Goal: Transaction & Acquisition: Obtain resource

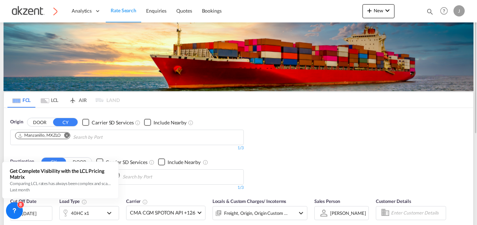
click at [81, 97] on md-tab-item "AIR" at bounding box center [78, 99] width 28 height 15
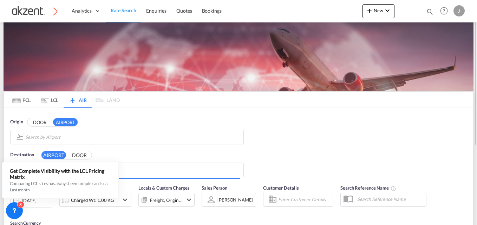
click at [71, 137] on body "Analytics Dashboard Rate Search Enquiries Quotes Bookings" at bounding box center [238, 112] width 477 height 225
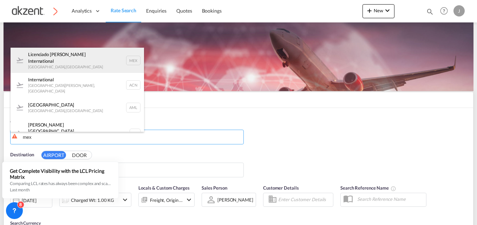
click at [125, 59] on div "Licenciado [PERSON_NAME] International [GEOGRAPHIC_DATA] , [GEOGRAPHIC_DATA] MEX" at bounding box center [77, 60] width 133 height 25
type input "Licenciado [PERSON_NAME] International, [GEOGRAPHIC_DATA], [GEOGRAPHIC_DATA]"
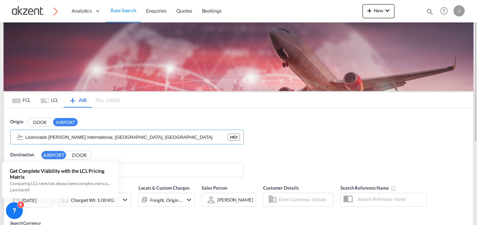
click at [342, 141] on div "Origin DOOR AIRPORT Licenciado [PERSON_NAME] International, [GEOGRAPHIC_DATA], …" at bounding box center [238, 144] width 469 height 73
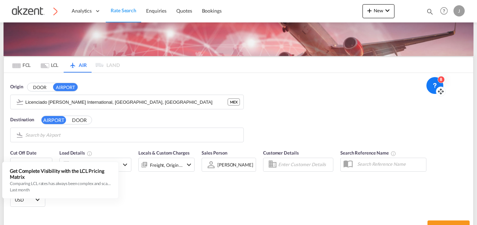
drag, startPoint x: 19, startPoint y: 215, endPoint x: 431, endPoint y: 100, distance: 427.5
click at [437, 95] on icon at bounding box center [440, 91] width 7 height 7
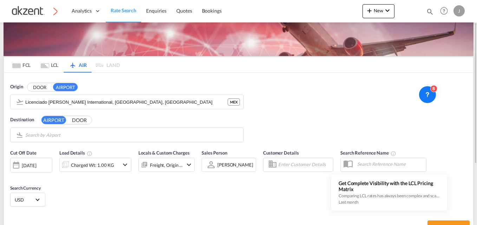
click at [63, 133] on body "Analytics Dashboard Rate Search Enquiries Quotes Bookings" at bounding box center [238, 112] width 477 height 225
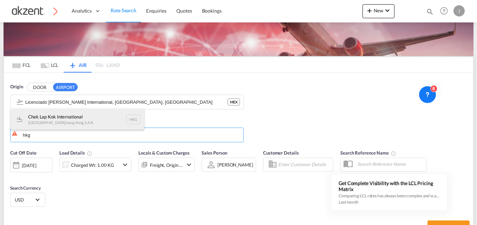
click at [137, 119] on div "Chek Lap Kok International [GEOGRAPHIC_DATA] , [GEOGRAPHIC_DATA] S.A.R. HKG" at bounding box center [77, 119] width 133 height 21
type input "Chek Lap Kok International, [GEOGRAPHIC_DATA], HKG"
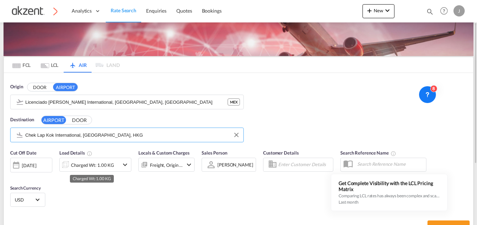
click at [93, 163] on div "Charged Wt: 1.00 KG" at bounding box center [92, 165] width 43 height 10
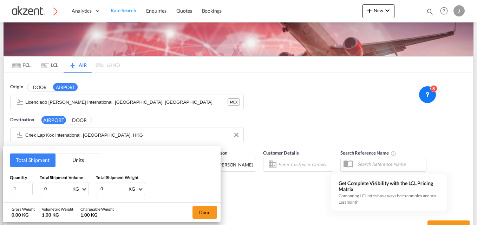
click at [80, 162] on button "Units" at bounding box center [77, 160] width 45 height 13
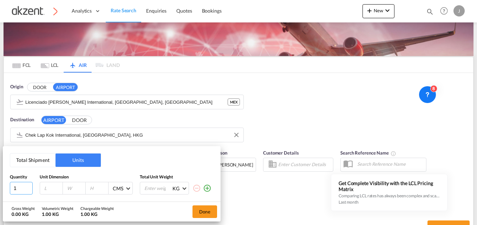
click at [25, 187] on input "1" at bounding box center [21, 188] width 23 height 13
type input "3"
click at [46, 184] on div at bounding box center [51, 189] width 23 height 12
click at [48, 193] on div at bounding box center [51, 189] width 23 height 12
click at [48, 190] on input "number" at bounding box center [53, 188] width 19 height 6
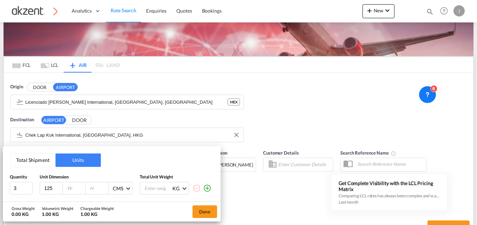
type input "125"
click at [73, 188] on input "number" at bounding box center [75, 188] width 19 height 6
type input "102"
click at [93, 187] on input "number" at bounding box center [98, 188] width 19 height 6
type input "114"
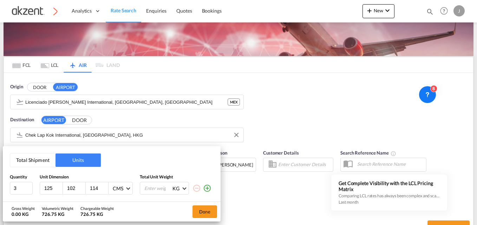
click at [105, 163] on div "Total Shipment Units Quantity Unit Dimension Total Unit Weight 3 125 102 114 CM…" at bounding box center [112, 173] width 218 height 55
click at [206, 190] on md-icon "icon-plus-circle-outline" at bounding box center [207, 188] width 8 height 8
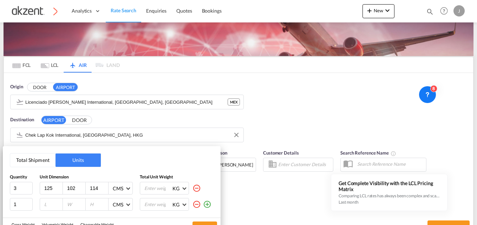
click at [48, 205] on input "number" at bounding box center [53, 204] width 19 height 6
click at [208, 205] on md-icon "icon-plus-circle-outline" at bounding box center [207, 204] width 8 height 8
click at [25, 190] on input "3" at bounding box center [21, 188] width 23 height 13
type input "3"
type input "1"
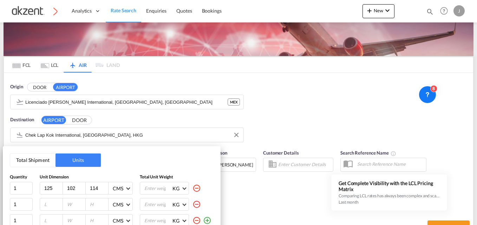
click at [51, 203] on input "number" at bounding box center [53, 204] width 19 height 6
click at [44, 205] on input "number" at bounding box center [53, 204] width 19 height 6
type input "125"
click at [72, 204] on input "number" at bounding box center [75, 204] width 19 height 6
type input "102"
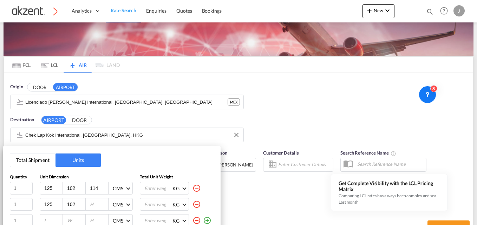
click at [95, 202] on input "number" at bounding box center [98, 204] width 19 height 6
type input "109"
click at [53, 218] on input "number" at bounding box center [53, 221] width 19 height 6
type input "130"
click at [74, 217] on div at bounding box center [74, 221] width 23 height 12
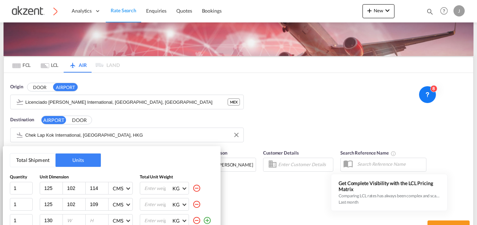
click at [73, 220] on input "number" at bounding box center [75, 221] width 19 height 6
type input "103"
click at [87, 220] on div at bounding box center [97, 221] width 23 height 12
click at [94, 220] on input "number" at bounding box center [98, 221] width 19 height 6
type input "114"
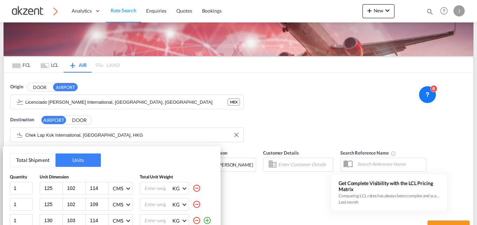
click at [152, 190] on input "number" at bounding box center [158, 189] width 28 height 12
type input "226.08"
click at [142, 203] on div "KG KG LB" at bounding box center [164, 204] width 49 height 13
click at [148, 204] on input "number" at bounding box center [158, 205] width 28 height 12
type input "209"
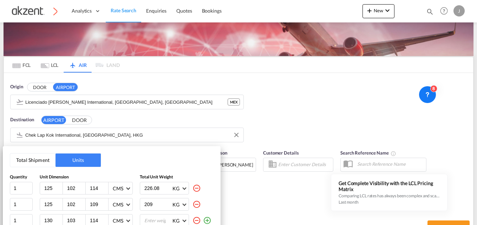
click at [147, 218] on input "number" at bounding box center [158, 221] width 28 height 12
type input "200.2"
click at [436, 133] on div "Total Shipment Units Quantity Unit Dimension Total Unit Weight 1 125 102 114 CM…" at bounding box center [238, 112] width 477 height 225
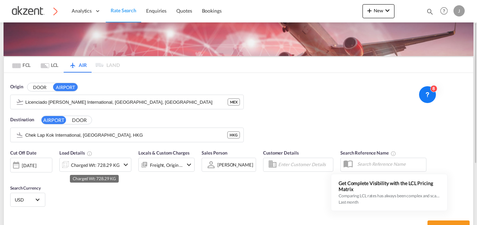
click at [101, 167] on div "Charged Wt: 728.29 KG" at bounding box center [95, 165] width 49 height 10
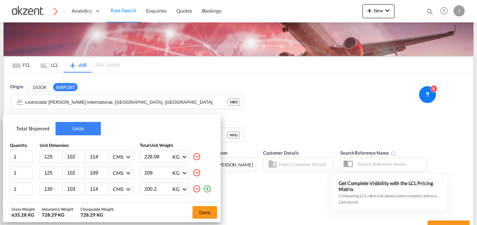
click at [163, 189] on input "200.2" at bounding box center [158, 189] width 28 height 12
type input "200.25"
click at [162, 154] on input "226.08" at bounding box center [158, 157] width 28 height 12
type input "226.50"
click at [161, 191] on input "200.25" at bounding box center [158, 189] width 28 height 12
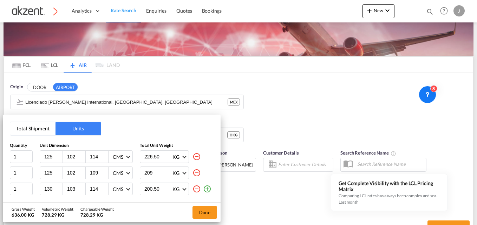
type input "200.50"
click at [203, 208] on button "Done" at bounding box center [204, 212] width 25 height 13
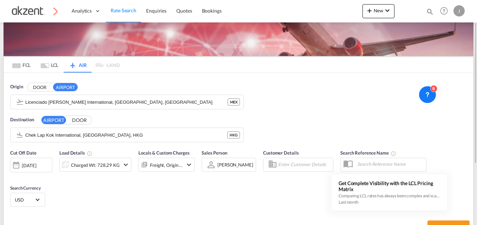
scroll to position [132, 0]
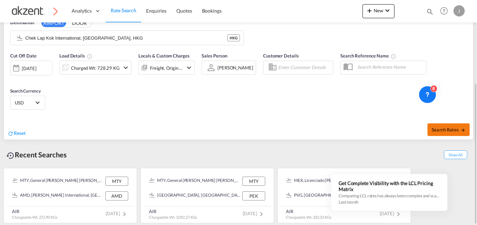
click at [445, 131] on span "Search Rates" at bounding box center [448, 130] width 34 height 6
type input "MEX to HKG / [DATE]"
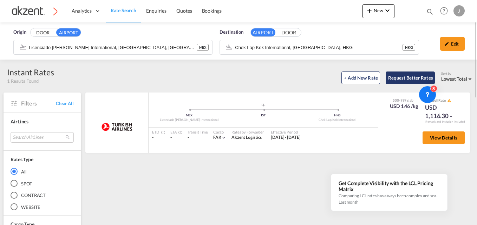
click at [397, 76] on button "Request Better Rates" at bounding box center [409, 78] width 49 height 13
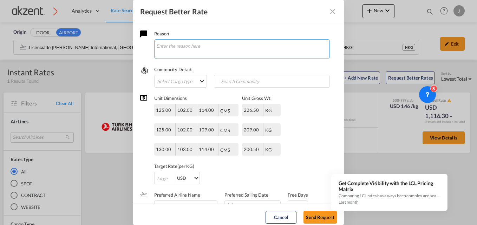
click at [205, 45] on textarea "Request Better Rate ..." at bounding box center [241, 49] width 175 height 20
type textarea "Hola chicas, tengo el siguiente EXW"
drag, startPoint x: 213, startPoint y: 58, endPoint x: 156, endPoint y: 45, distance: 57.9
click at [156, 45] on div "Hola chicas, tengo el siguiente EXW" at bounding box center [241, 49] width 175 height 20
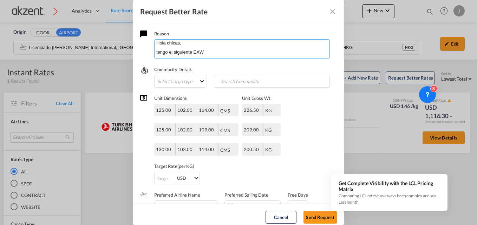
drag, startPoint x: 156, startPoint y: 45, endPoint x: 211, endPoint y: 57, distance: 55.6
click at [211, 57] on textarea "Hola chicas, tengo el siguiente EXW" at bounding box center [241, 49] width 175 height 20
click at [331, 10] on md-icon "Close dialog" at bounding box center [332, 11] width 8 height 8
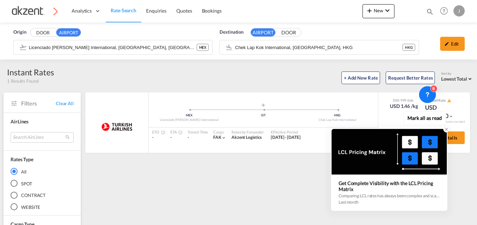
click at [445, 128] on icon at bounding box center [446, 129] width 2 height 2
